Goal: Check status: Check status

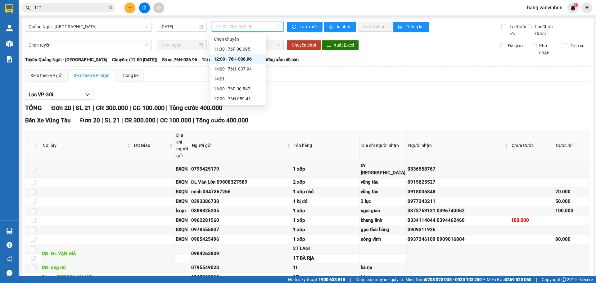
click at [269, 23] on span "12:00 - 76H-036.96" at bounding box center [247, 26] width 65 height 9
click at [240, 90] on div "16:00 - 76F-00.547" at bounding box center [238, 88] width 48 height 7
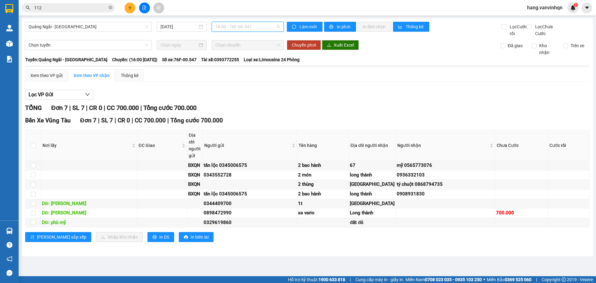
click at [257, 27] on span "16:00 - 76F-00.547" at bounding box center [247, 26] width 65 height 9
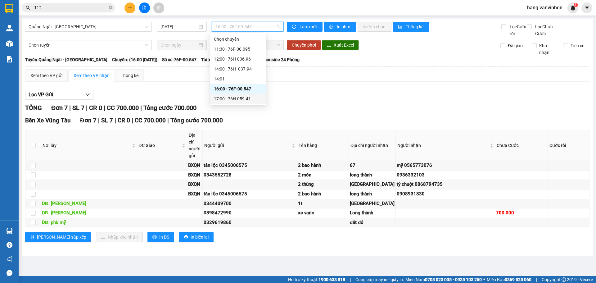
click at [242, 99] on div "17:00 - 76H-059.41" at bounding box center [238, 98] width 48 height 7
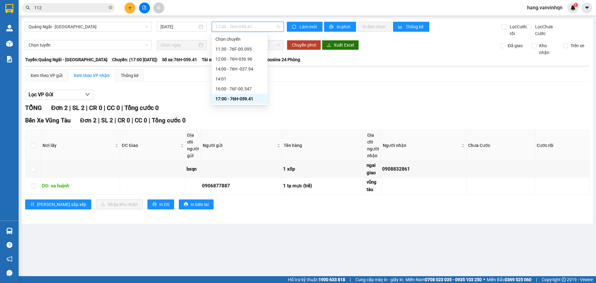
click at [266, 25] on span "17:00 - 76H-059.41" at bounding box center [247, 26] width 65 height 9
drag, startPoint x: 261, startPoint y: 27, endPoint x: 256, endPoint y: 59, distance: 32.4
click at [260, 32] on div "Quảng Ngãi - Vũng Tàu 14/09/2025 17:00 - 76H-059.41" at bounding box center [154, 29] width 259 height 15
click at [241, 60] on div "12:00 - 76H-036.96" at bounding box center [239, 59] width 48 height 7
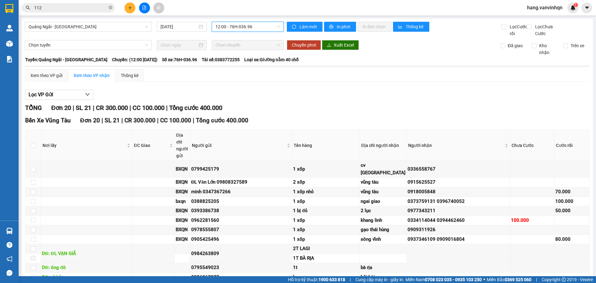
drag, startPoint x: 282, startPoint y: 31, endPoint x: 276, endPoint y: 33, distance: 6.1
click at [284, 31] on div "Làm mới In phơi In đơn chọn Thống kê Lọc Cước rồi Lọc Chưa Cước" at bounding box center [437, 29] width 306 height 15
click at [270, 31] on div "12:00 - 76H-036.96" at bounding box center [248, 27] width 72 height 10
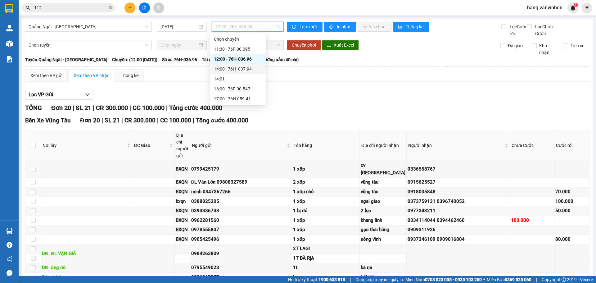
click at [256, 70] on div "14:00 - 76H -037.94" at bounding box center [238, 68] width 48 height 7
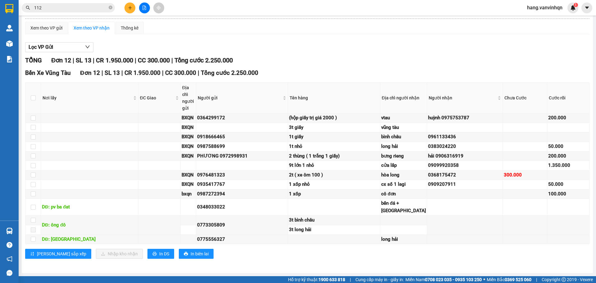
scroll to position [135, 0]
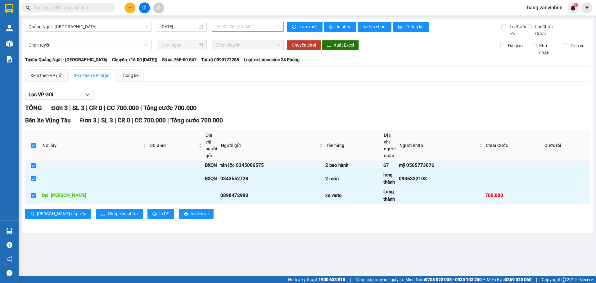
click at [253, 28] on span "16:00 - 76F-00.547" at bounding box center [247, 26] width 65 height 9
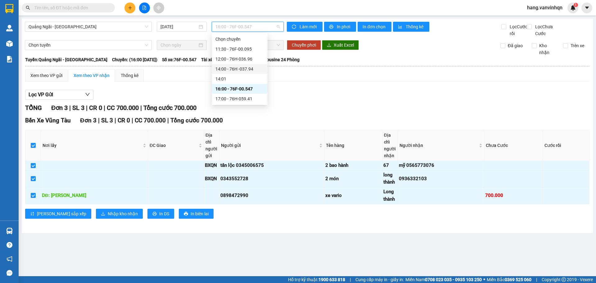
click at [242, 67] on div "14:00 - 76H -037.94" at bounding box center [239, 68] width 48 height 7
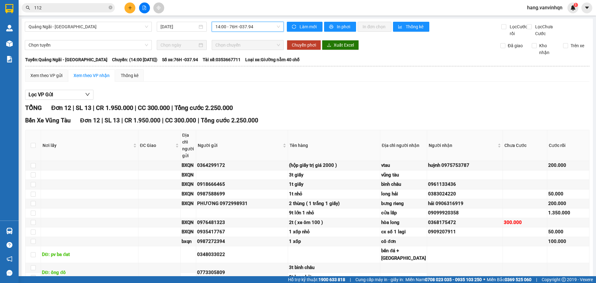
scroll to position [135, 0]
